Goal: Task Accomplishment & Management: Complete application form

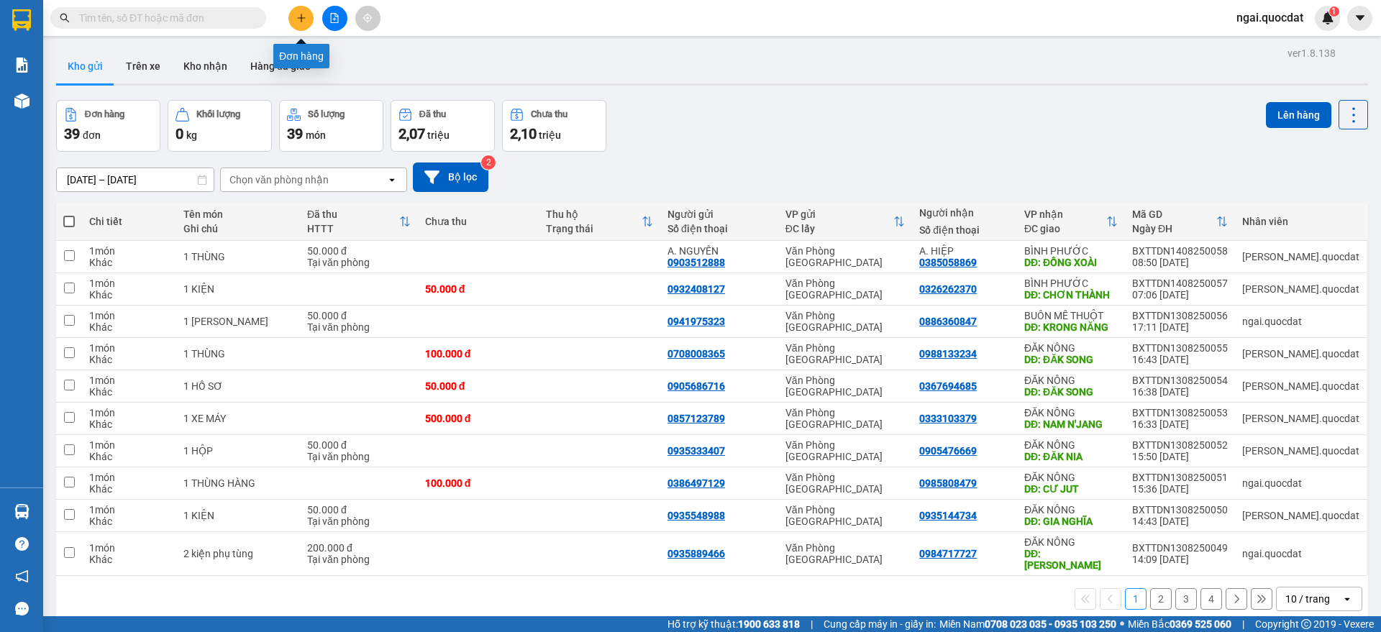
click at [300, 13] on icon "plus" at bounding box center [301, 18] width 10 height 10
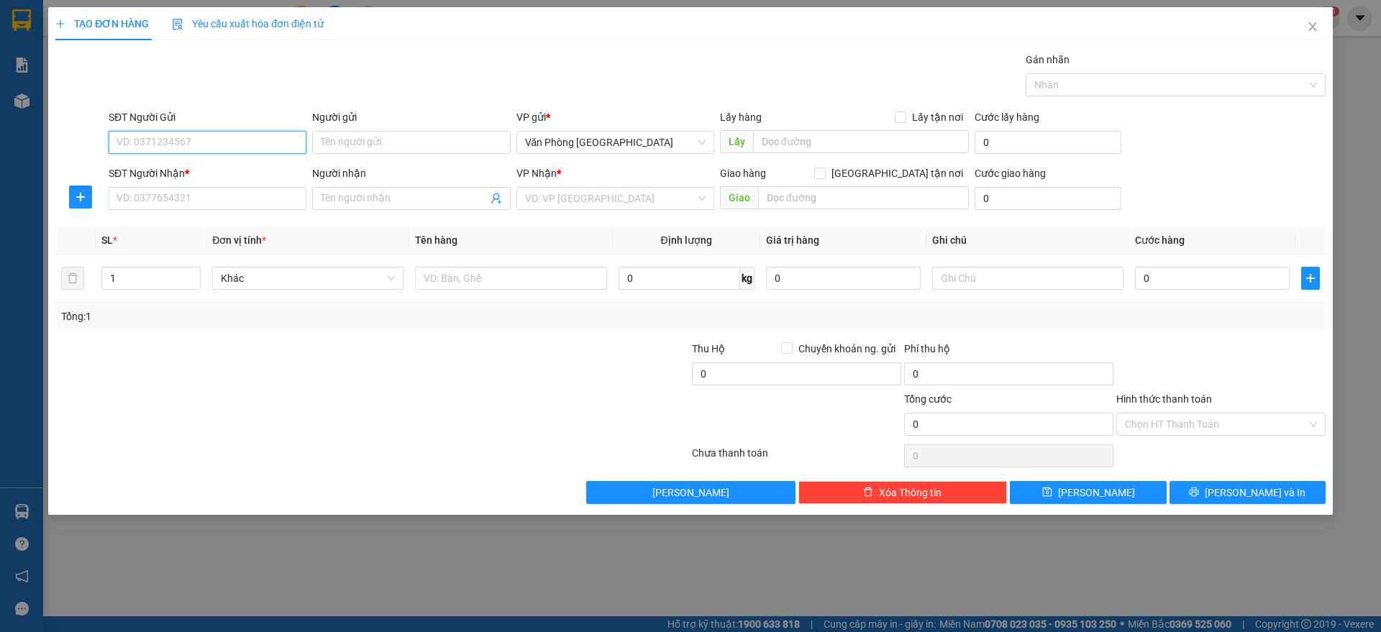
click at [232, 142] on input "SĐT Người Gửi" at bounding box center [208, 142] width 198 height 23
click at [256, 170] on div "0941422626" at bounding box center [207, 171] width 181 height 16
type input "0941422626"
click at [245, 184] on div "SĐT Người Nhận *" at bounding box center [208, 176] width 198 height 22
click at [217, 206] on input "SĐT Người Nhận *" at bounding box center [208, 198] width 198 height 23
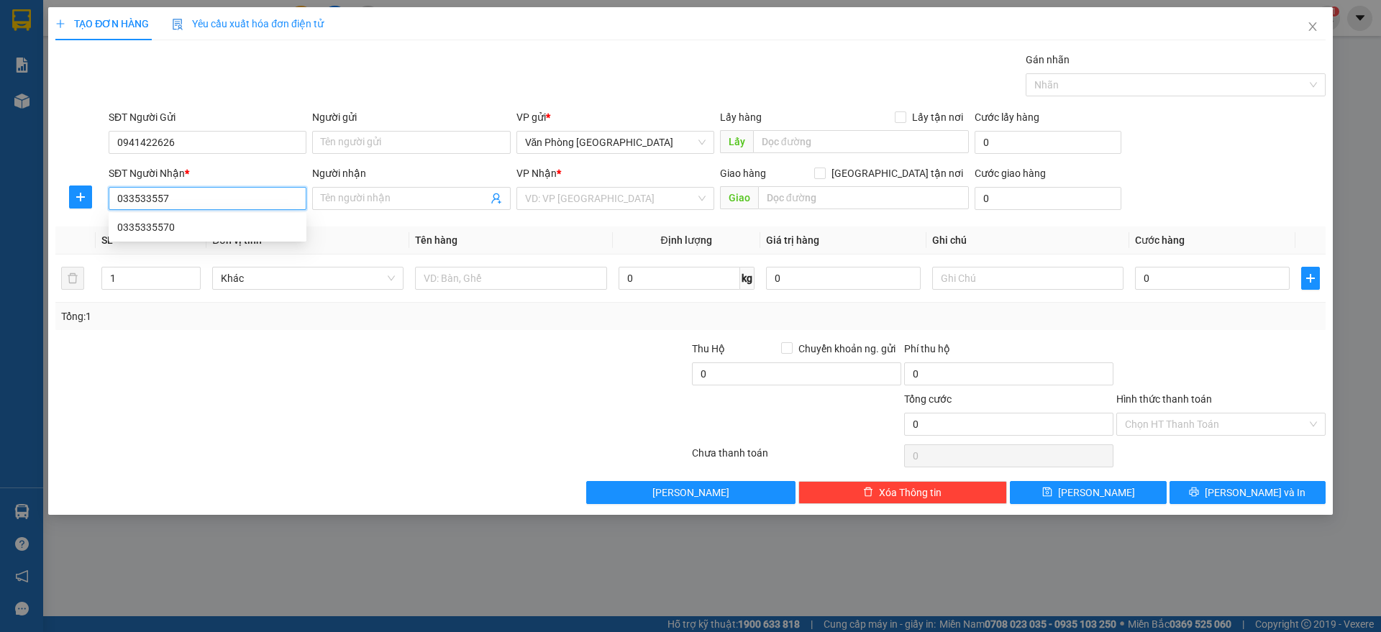
type input "0335335570"
click at [209, 234] on div "0335335570" at bounding box center [207, 227] width 181 height 16
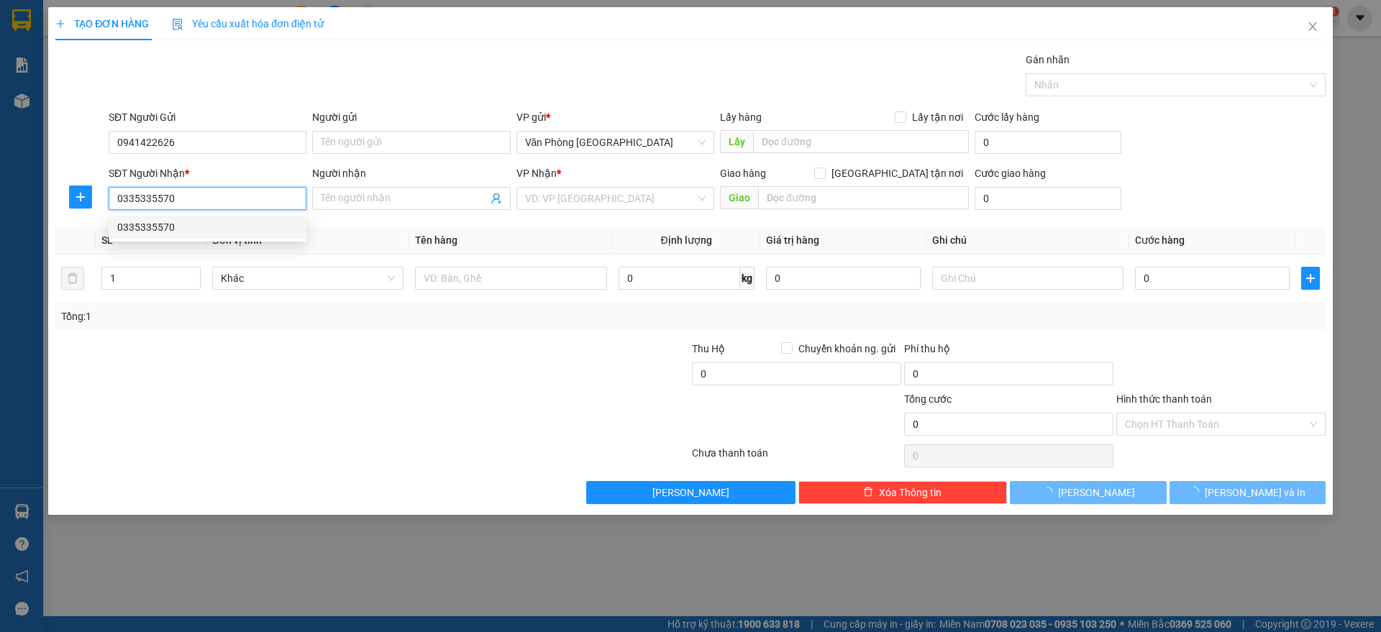
type input "NGHĨA THẮNG"
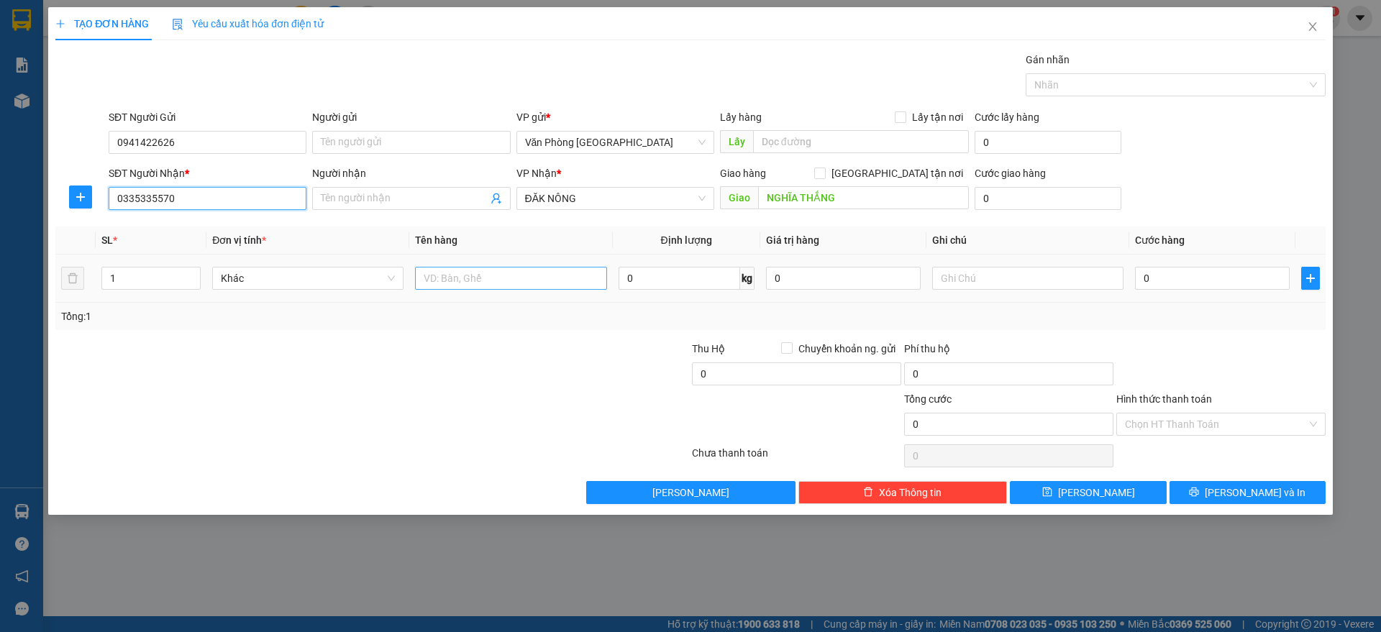
type input "0335335570"
click at [453, 279] on input "text" at bounding box center [510, 278] width 191 height 23
paste input "ùng"
type input "1 thùng"
click at [1161, 282] on input "0" at bounding box center [1212, 278] width 155 height 23
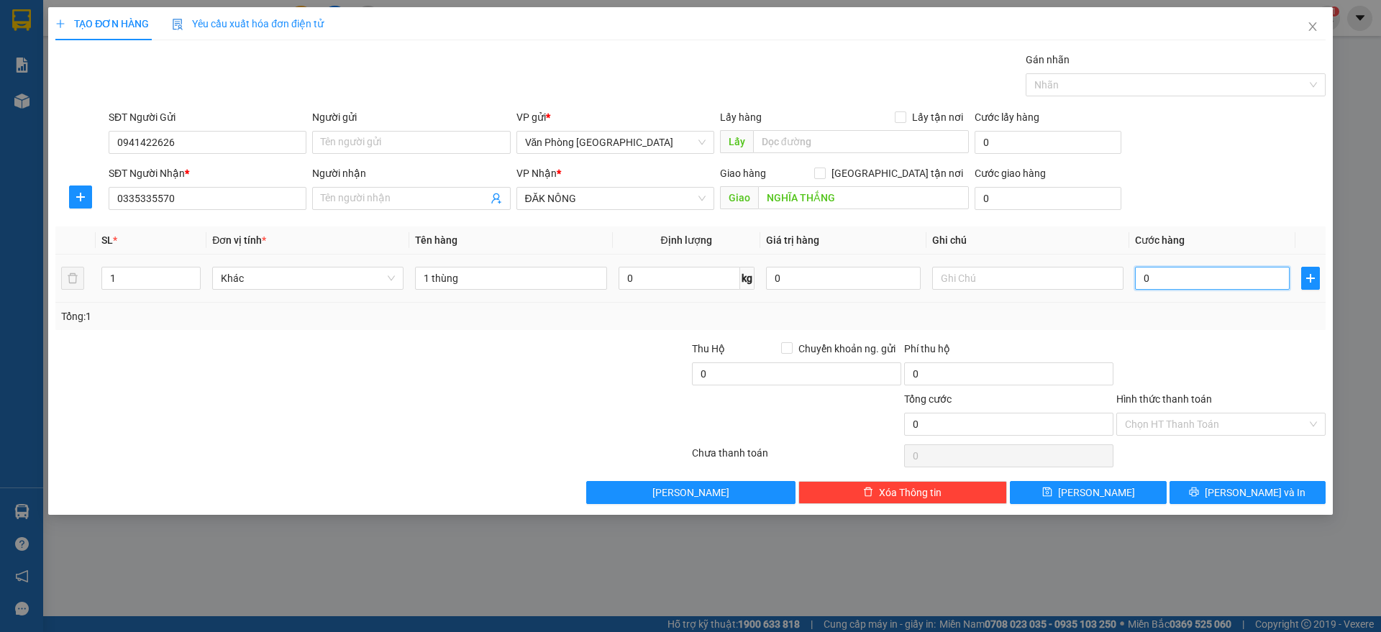
type input "1"
type input "10"
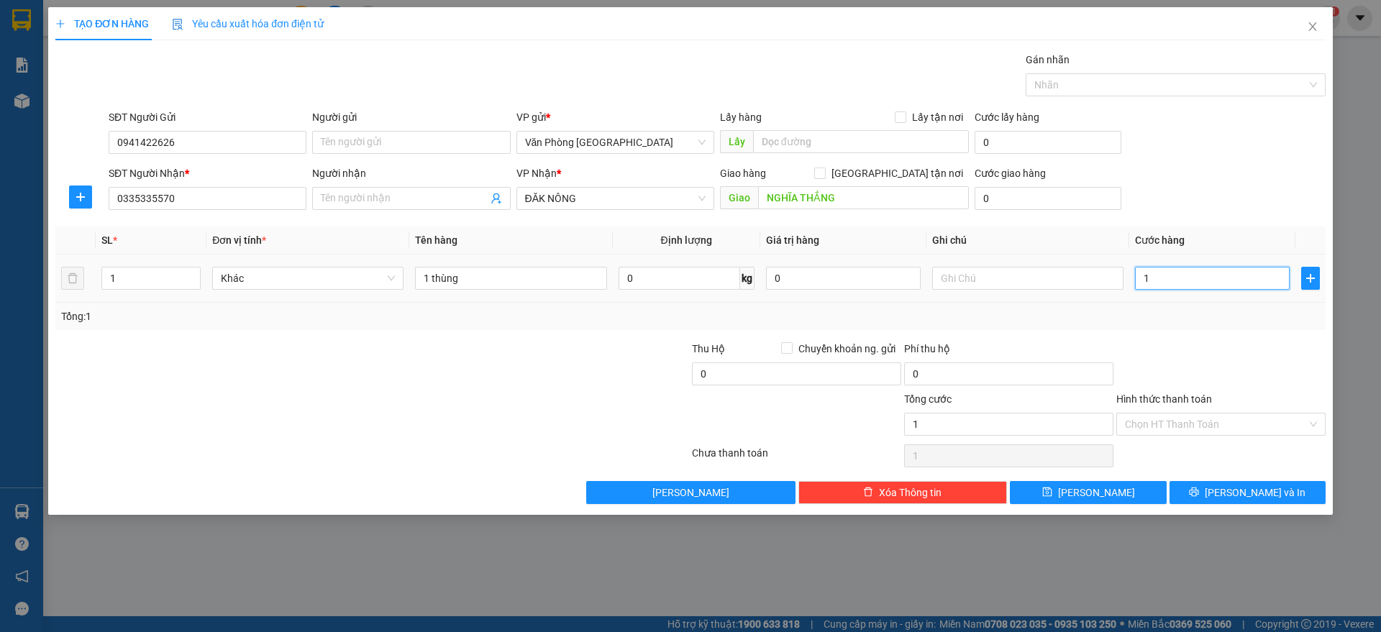
type input "10"
type input "100"
type input "1.000"
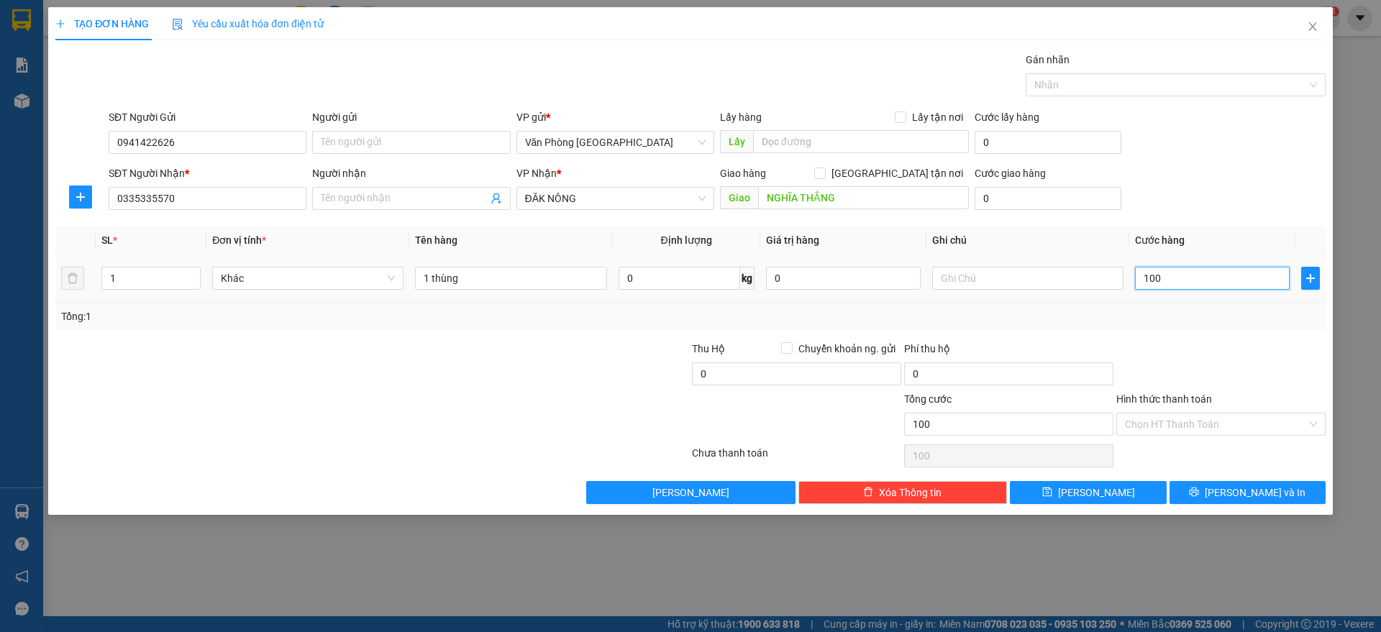
type input "1.000"
type input "10.000"
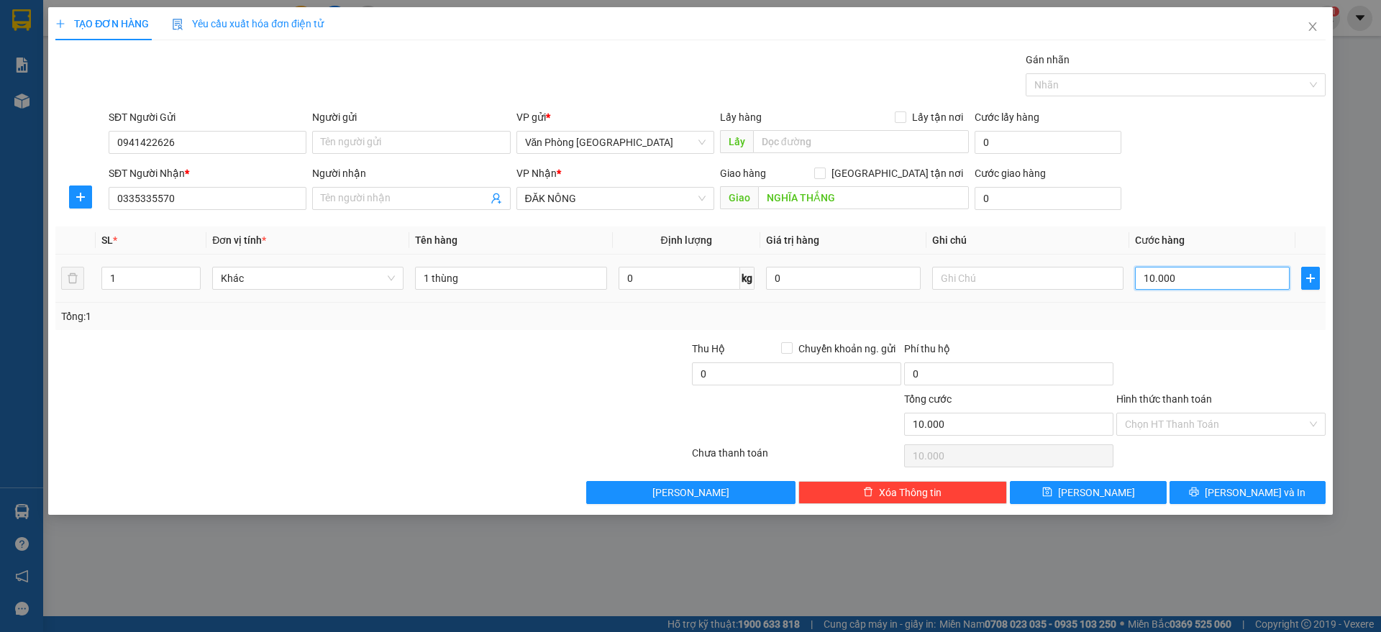
type input "100.000"
click at [1199, 488] on icon "printer" at bounding box center [1193, 492] width 9 height 9
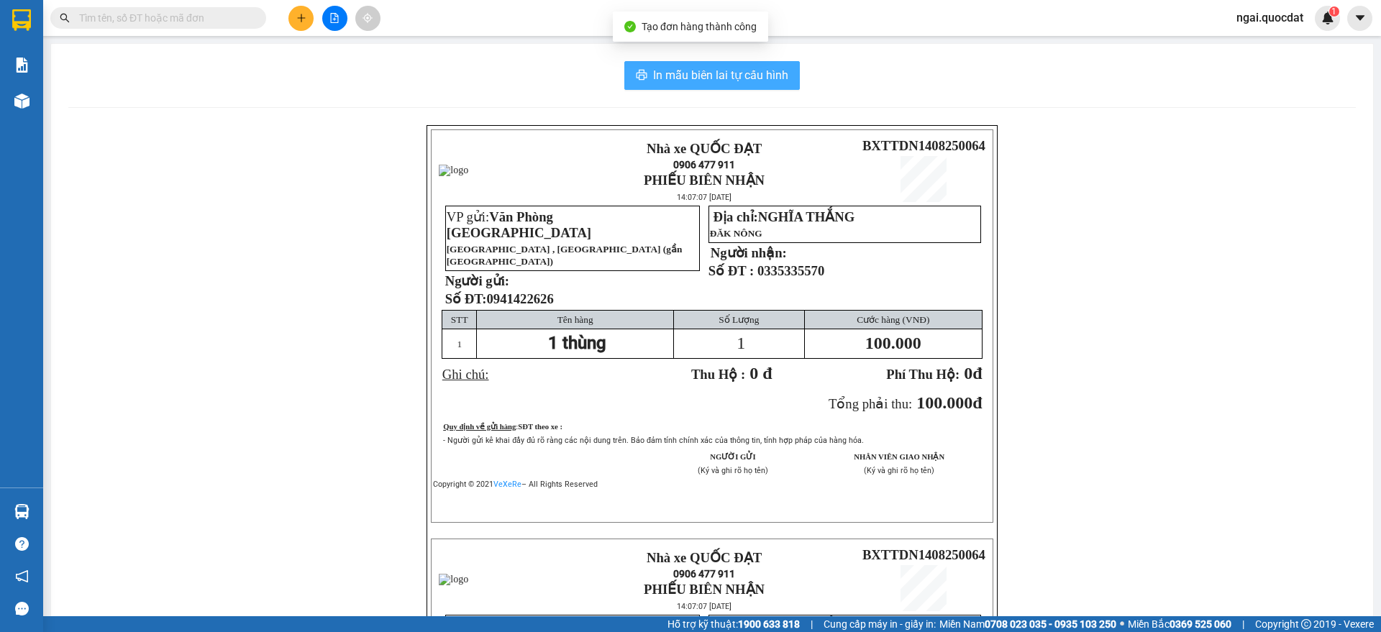
click at [706, 67] on span "In mẫu biên lai tự cấu hình" at bounding box center [720, 75] width 135 height 18
